Goal: Task Accomplishment & Management: Manage account settings

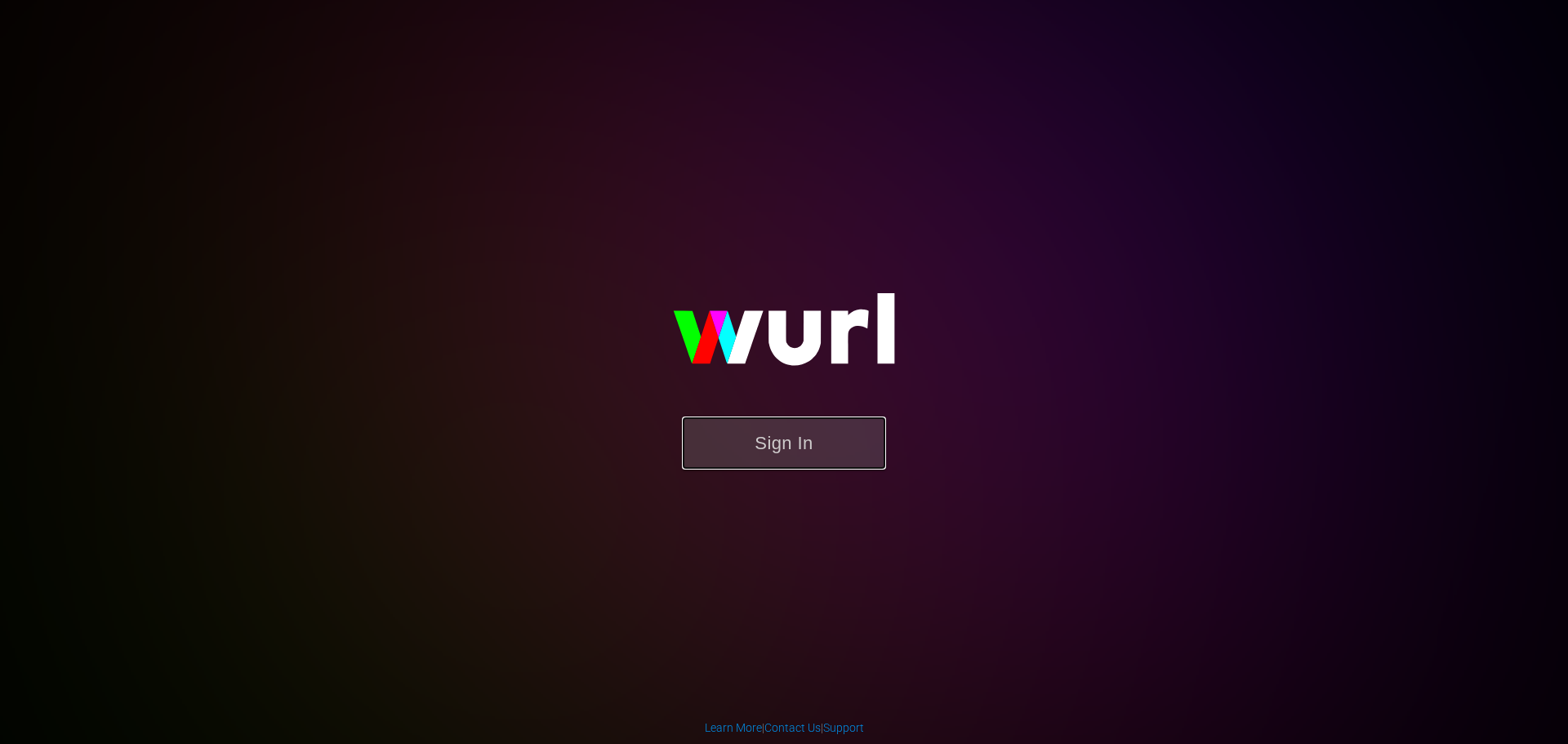
click at [778, 460] on button "Sign In" at bounding box center [784, 443] width 204 height 53
click at [872, 432] on button "Sign In" at bounding box center [784, 443] width 204 height 53
